Goal: Navigation & Orientation: Go to known website

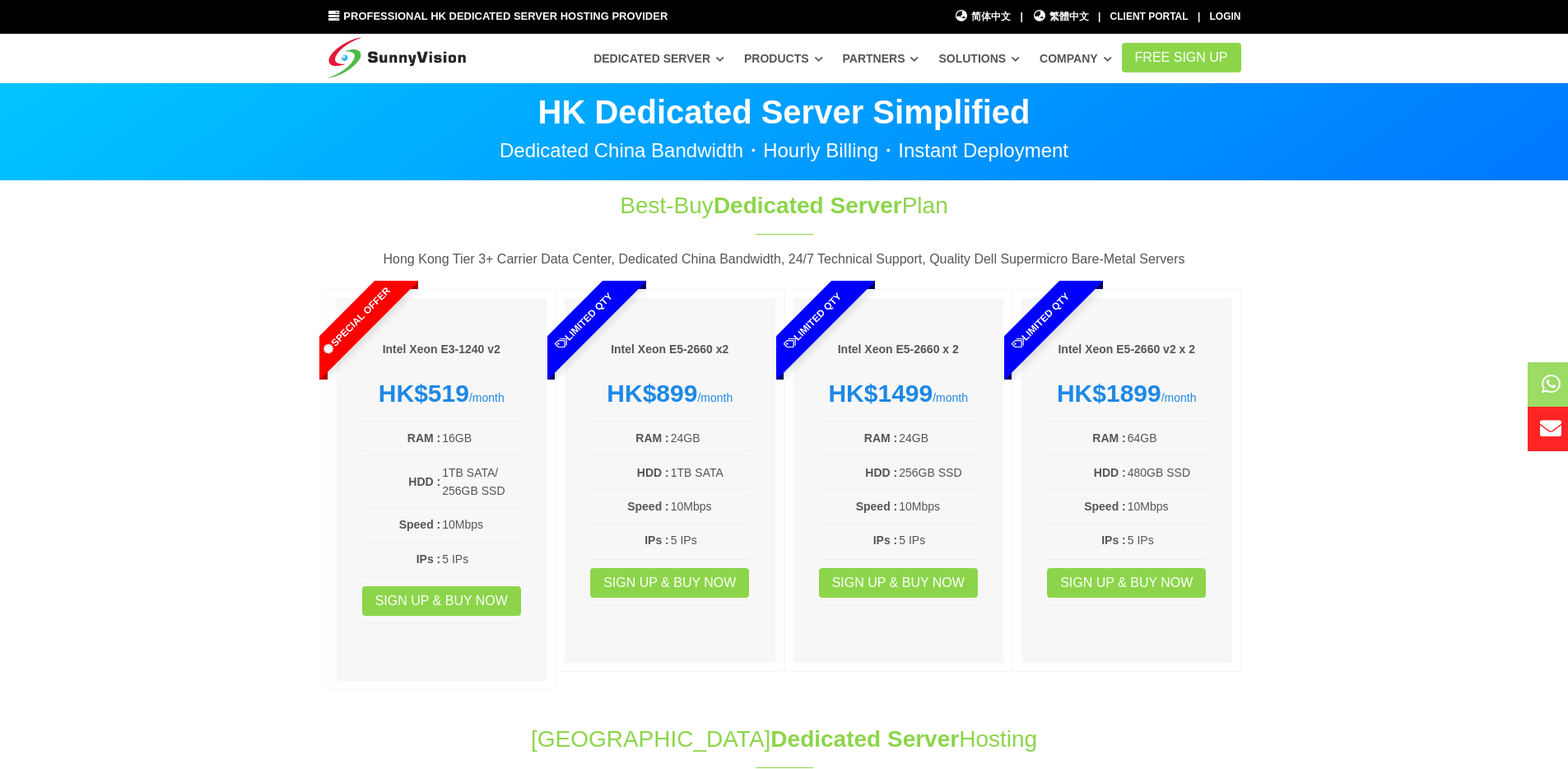
click at [440, 50] on img at bounding box center [398, 54] width 139 height 41
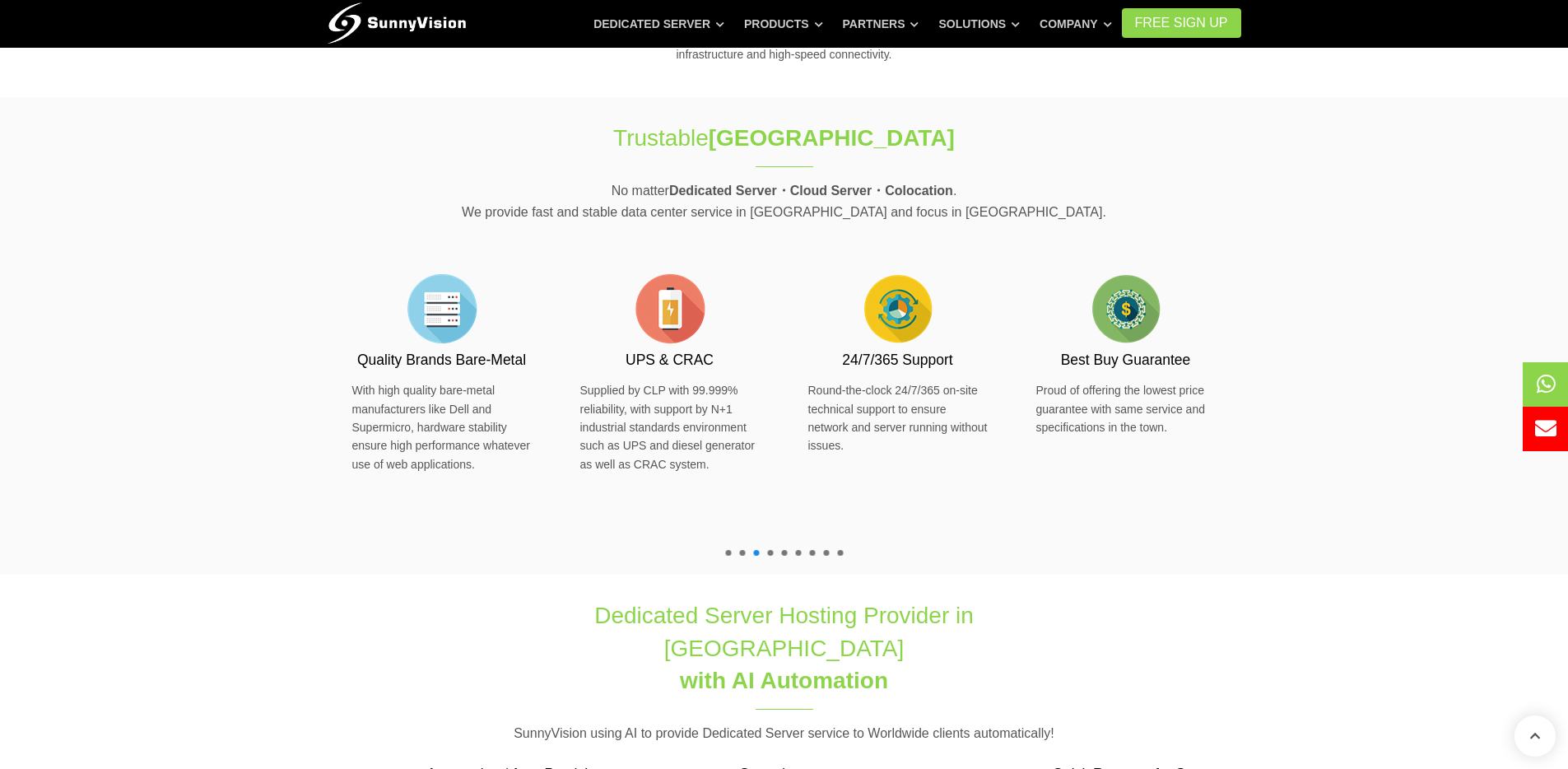
scroll to position [525, 0]
